Goal: Navigation & Orientation: Find specific page/section

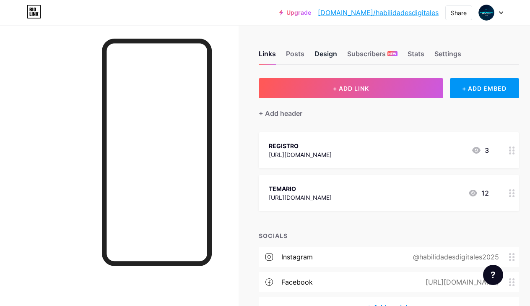
click at [325, 56] on div "Design" at bounding box center [326, 56] width 23 height 15
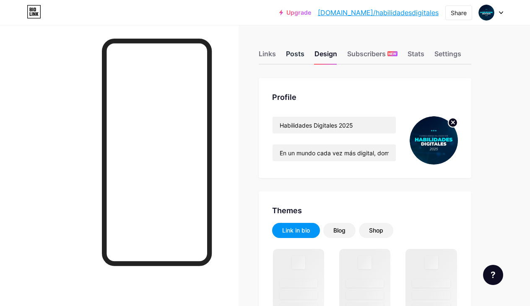
click at [291, 56] on div "Posts" at bounding box center [295, 56] width 18 height 15
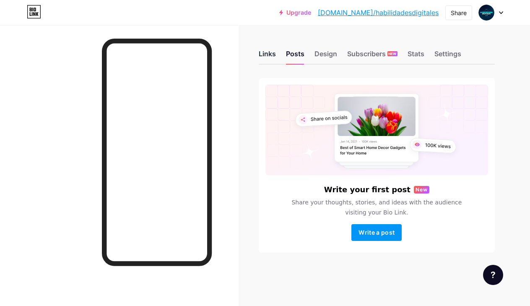
click at [273, 56] on div "Links" at bounding box center [267, 56] width 17 height 15
